Goal: Task Accomplishment & Management: Use online tool/utility

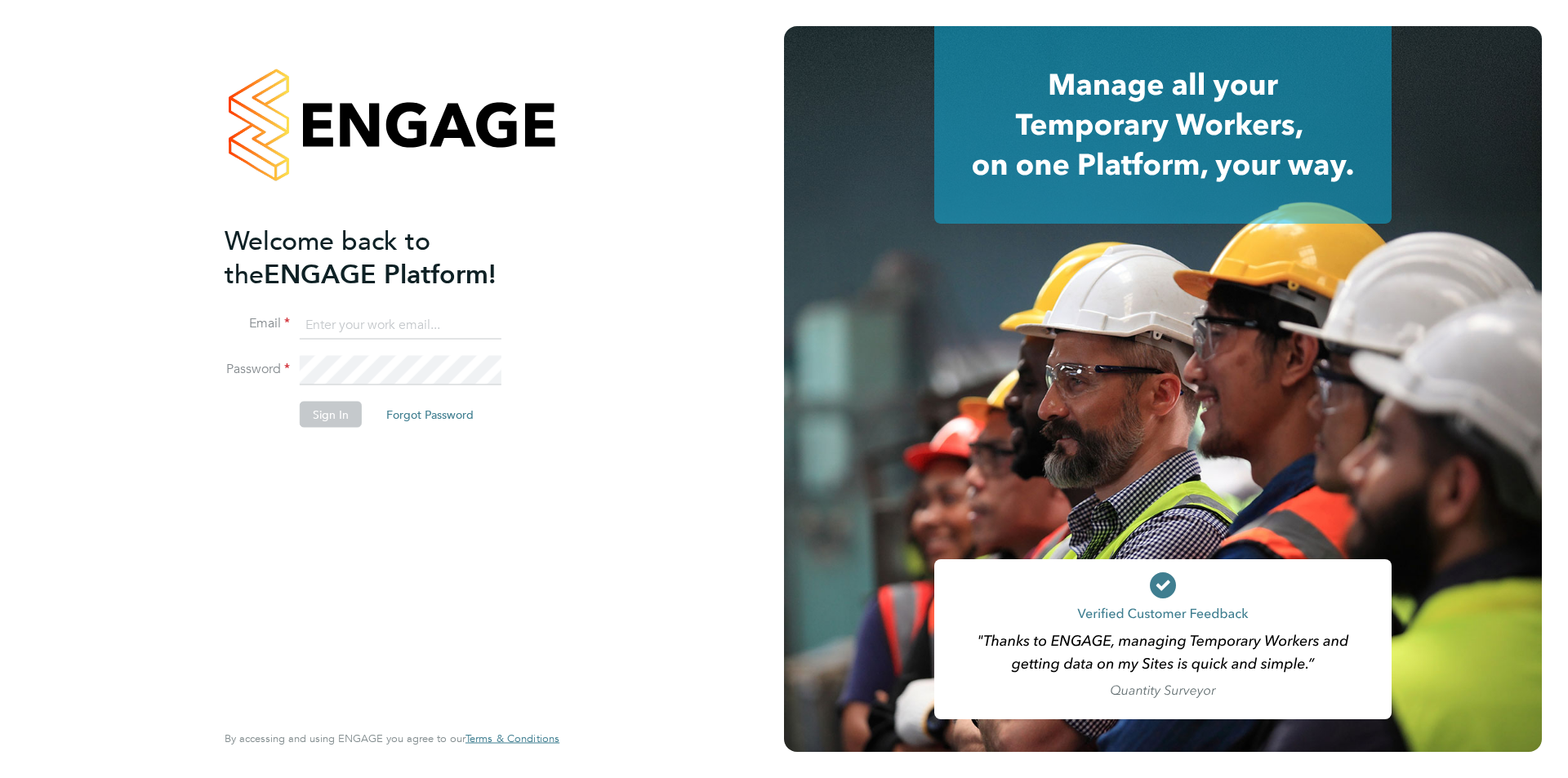
type input "edyta.marchant@brightonandhovealbion.com"
click at [334, 410] on button "Sign In" at bounding box center [330, 414] width 62 height 27
